Goal: Transaction & Acquisition: Purchase product/service

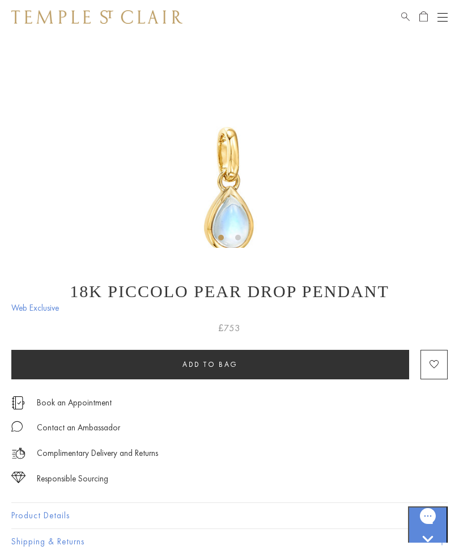
scroll to position [161, 0]
